Goal: Information Seeking & Learning: Learn about a topic

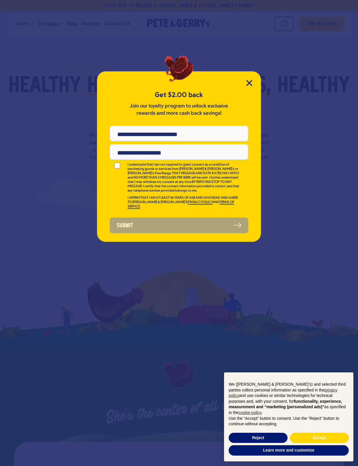
click at [249, 82] on icon "Close Modal" at bounding box center [250, 83] width 6 height 6
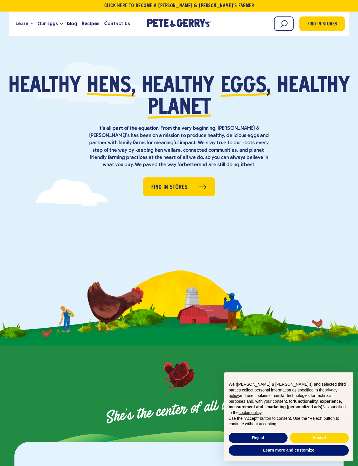
click at [90, 25] on span "Recipes" at bounding box center [91, 23] width 18 height 7
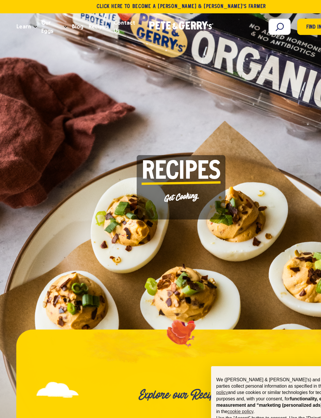
scroll to position [1, 0]
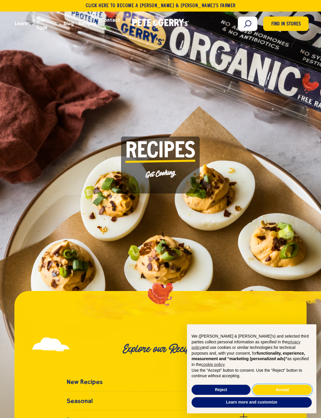
click at [282, 370] on button "Accept" at bounding box center [282, 389] width 59 height 10
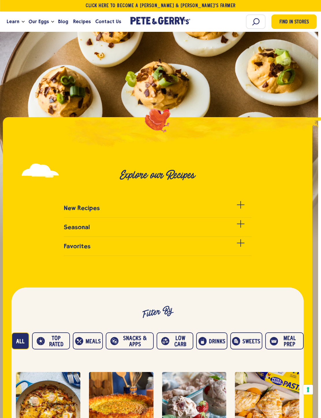
scroll to position [175, 3]
click at [241, 247] on span at bounding box center [241, 243] width 1 height 8
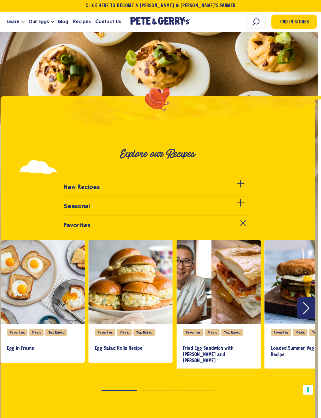
scroll to position [196, 3]
click at [239, 197] on link "New Recipes" at bounding box center [158, 189] width 188 height 13
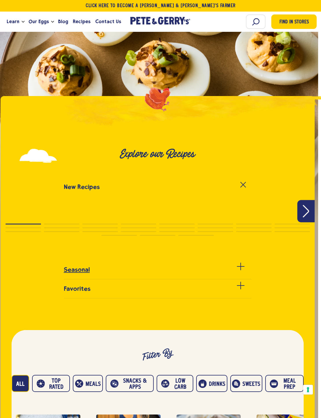
click at [239, 273] on div at bounding box center [241, 270] width 8 height 8
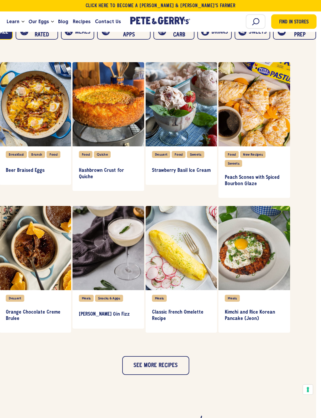
scroll to position [668, 5]
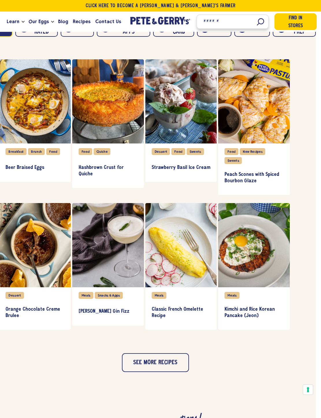
click at [256, 23] on input "Search" at bounding box center [233, 21] width 72 height 14
click at [253, 25] on input "Search" at bounding box center [233, 21] width 72 height 14
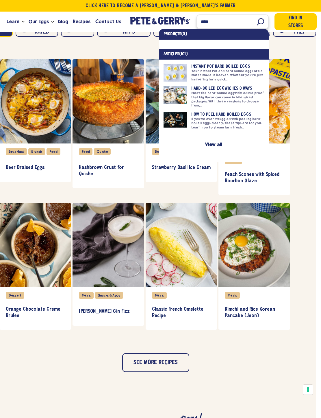
type input "****"
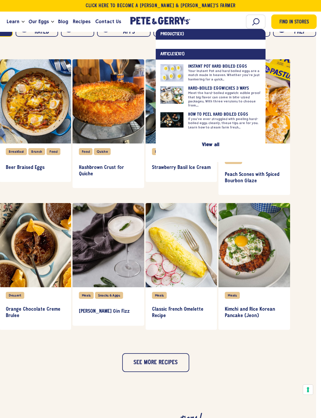
click at [202, 144] on link "View all" at bounding box center [210, 144] width 17 height 5
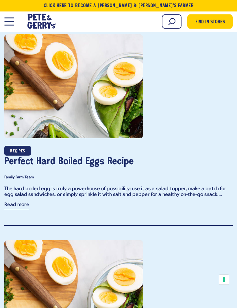
scroll to position [684, 0]
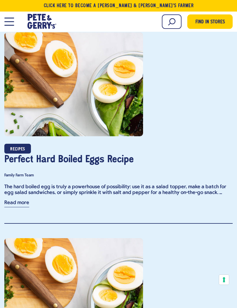
click at [21, 205] on link "Read more" at bounding box center [16, 204] width 25 height 7
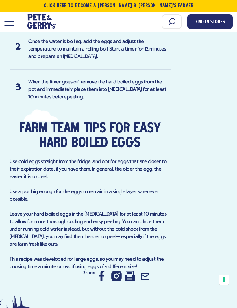
scroll to position [511, 0]
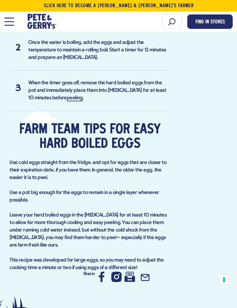
click at [131, 272] on icon at bounding box center [130, 277] width 10 height 10
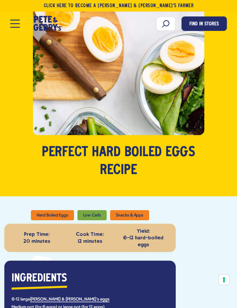
scroll to position [9, 0]
